Goal: Information Seeking & Learning: Learn about a topic

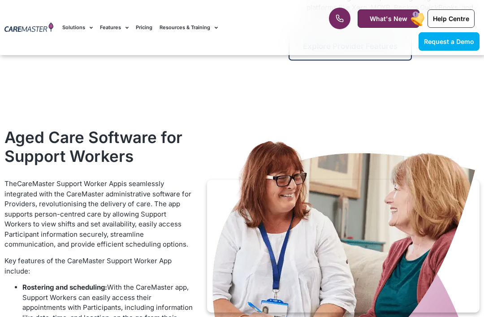
scroll to position [796, 0]
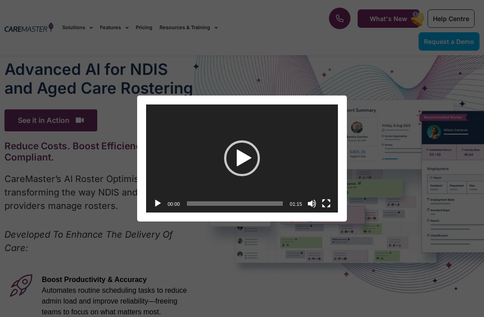
click at [241, 156] on div "Play" at bounding box center [242, 158] width 36 height 36
click at [326, 202] on button "Fullscreen" at bounding box center [325, 203] width 9 height 9
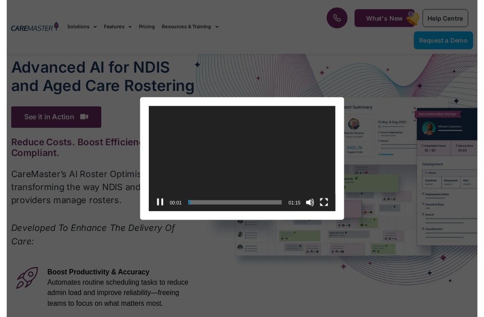
scroll to position [9, 0]
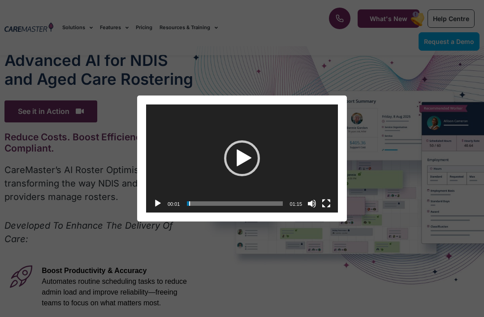
click at [328, 60] on div "Video Player [URL][DOMAIN_NAME] 00:01 00:00 01:15 Use Up/Down Arrow keys to inc…" at bounding box center [242, 158] width 484 height 317
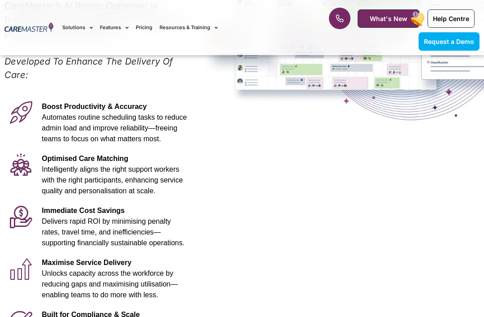
scroll to position [0, 0]
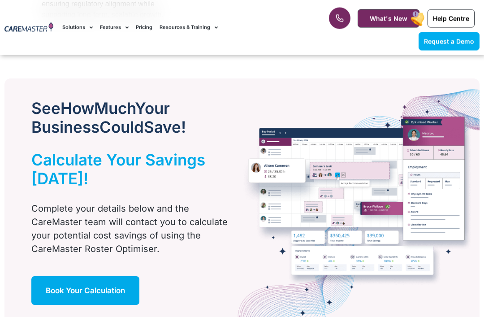
click at [105, 26] on link "Features" at bounding box center [114, 28] width 29 height 30
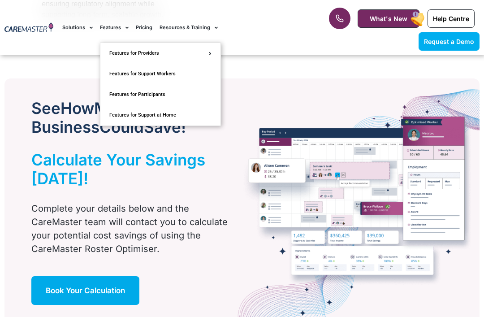
click at [142, 25] on link "Pricing" at bounding box center [144, 28] width 17 height 30
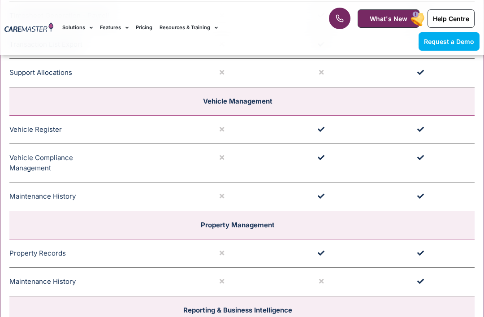
scroll to position [1769, 0]
